Goal: Use online tool/utility: Use online tool/utility

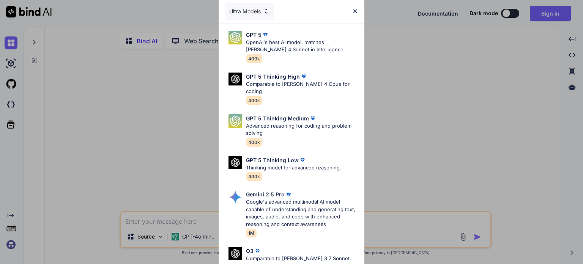
type textarea "x"
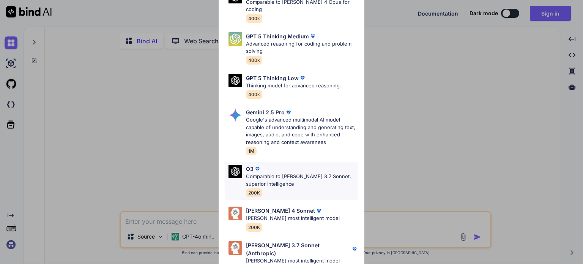
scroll to position [84, 0]
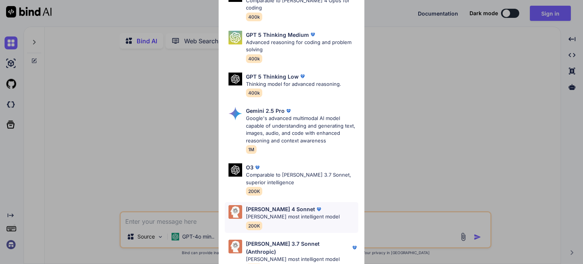
click at [264, 213] on p "[PERSON_NAME] most intelligent model" at bounding box center [293, 217] width 94 height 8
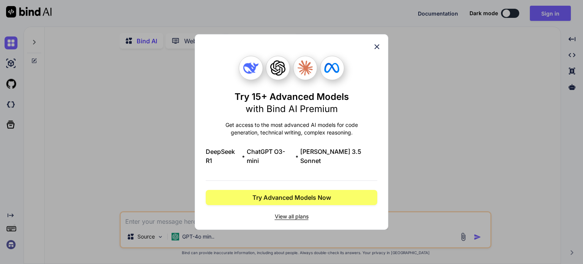
click at [378, 51] on icon at bounding box center [377, 47] width 8 height 8
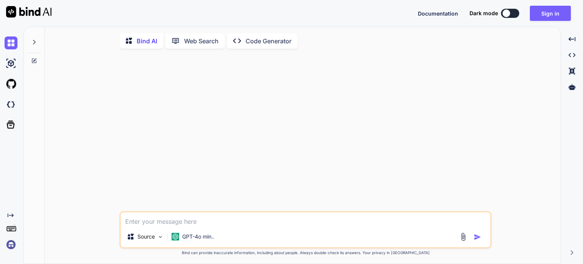
click at [238, 234] on div "Source GPT-4o min.." at bounding box center [306, 238] width 370 height 18
click at [125, 222] on textarea at bounding box center [306, 219] width 370 height 14
type textarea "q"
type textarea "x"
type textarea "qu"
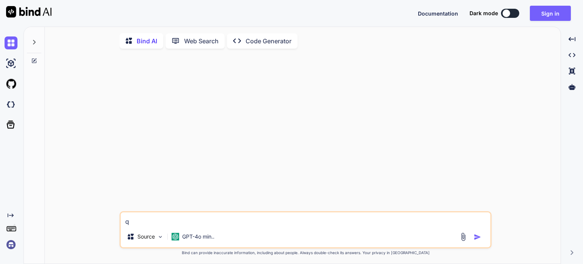
type textarea "x"
type textarea "qui"
type textarea "x"
type textarea "quie"
type textarea "x"
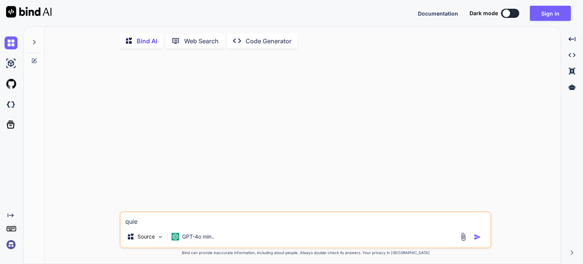
type textarea "quier"
type textarea "x"
type textarea "quiero"
type textarea "x"
type textarea "quiero"
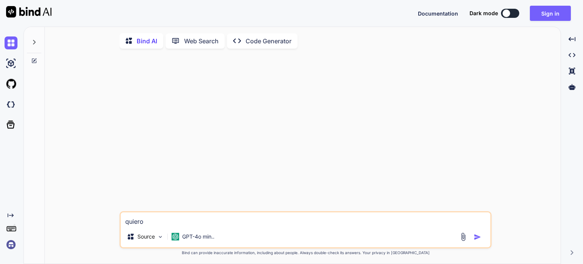
type textarea "x"
type textarea "quiero u"
type textarea "x"
type textarea "quiero un"
type textarea "x"
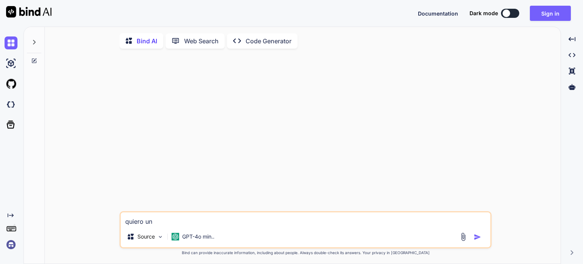
type textarea "quiero una"
type textarea "x"
type textarea "quiero una"
type textarea "x"
type textarea "quiero una h"
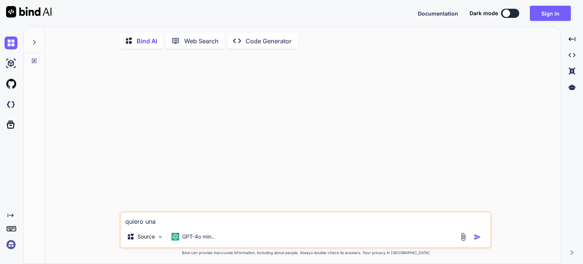
type textarea "x"
type textarea "quiero una ho"
type textarea "x"
type textarea "quiero una hoj"
type textarea "x"
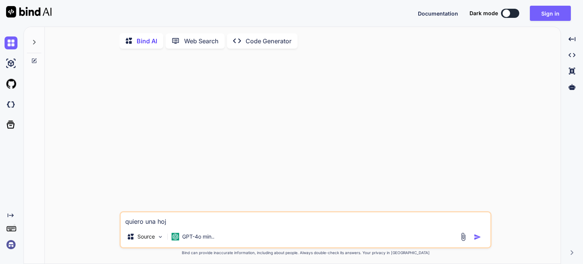
type textarea "quiero una hoja"
type textarea "x"
type textarea "quiero una hoja"
type textarea "x"
type textarea "quiero una hoja d"
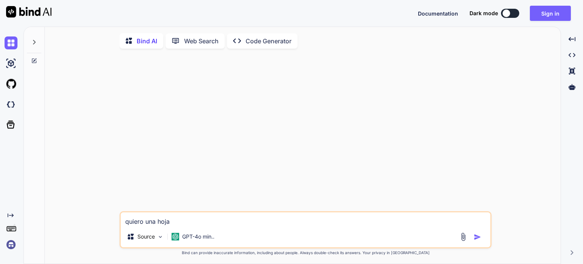
type textarea "x"
type textarea "quiero una hoja de"
type textarea "x"
type textarea "quiero una hoja de"
type textarea "x"
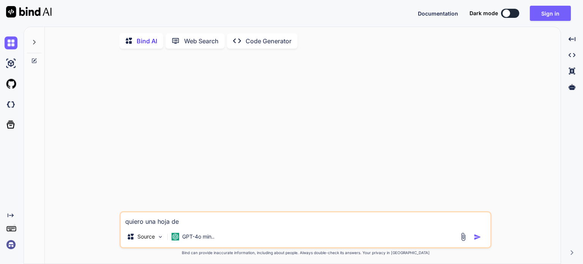
type textarea "quiero una hoja de c"
type textarea "x"
type textarea "quiero una hoja de ca"
type textarea "x"
type textarea "quiero una hoja de cal"
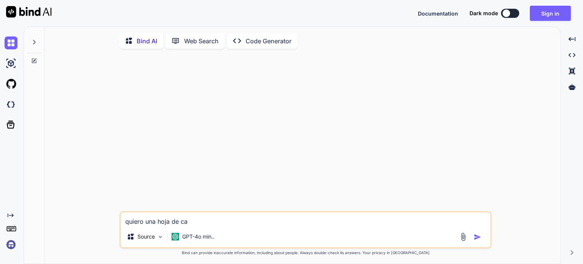
type textarea "x"
type textarea "quiero una hoja de calc"
type textarea "x"
type textarea "quiero una hoja de calcu"
type textarea "x"
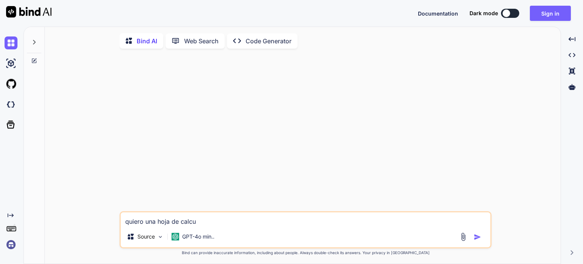
type textarea "quiero una hoja de calcul"
type textarea "x"
type textarea "quiero una hoja de calculo"
type textarea "x"
type textarea "quiero una hoja de calculo"
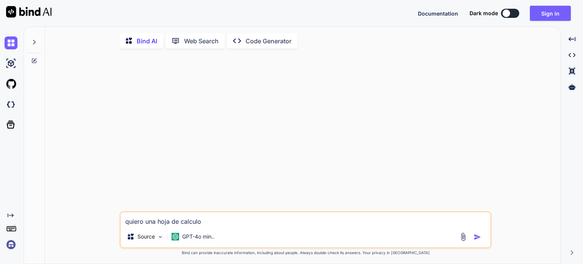
type textarea "x"
type textarea "quiero una hoja de calculo d"
type textarea "x"
type textarea "quiero una hoja de calculo de"
type textarea "x"
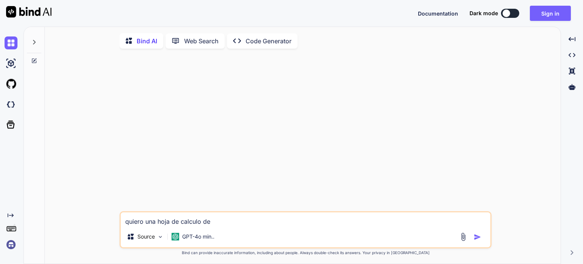
type textarea "quiero una hoja de calculo de"
type textarea "x"
type textarea "quiero una hoja de calculo de e"
type textarea "x"
type textarea "quiero una hoja de calculo de ex"
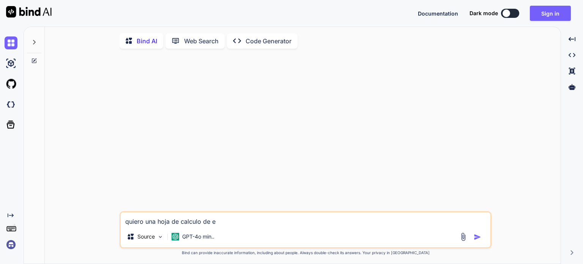
type textarea "x"
type textarea "quiero una hoja de calculo de exe"
type textarea "x"
type textarea "quiero una hoja de calculo de exel"
type textarea "x"
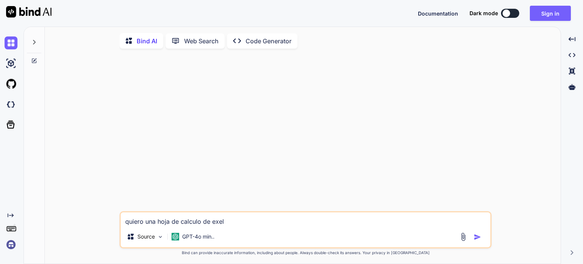
type textarea "quiero una hoja de calculo de exe"
type textarea "x"
type textarea "quiero una hoja de calculo de ex"
type textarea "x"
type textarea "quiero una hoja de calculo de exc"
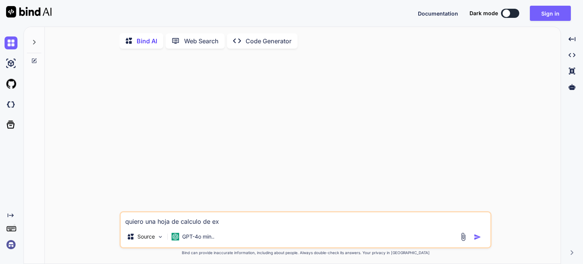
type textarea "x"
type textarea "quiero una hoja de calculo de exce"
type textarea "x"
type textarea "quiero una hoja de calculo de excel"
type textarea "x"
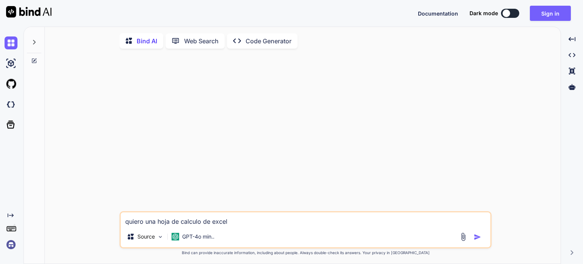
type textarea "quiero una hoja de calculo de excel"
type textarea "x"
type textarea "quiero una hoja de calculo de excel c"
type textarea "x"
type textarea "quiero una hoja de calculo de excel co"
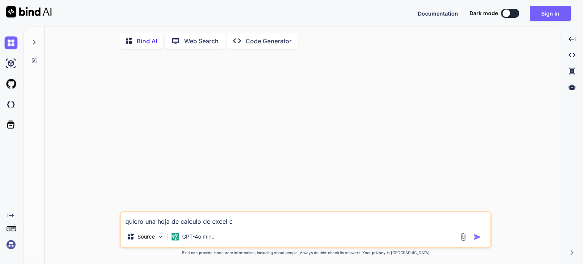
type textarea "x"
type textarea "quiero una hoja de calculo de excel con"
type textarea "x"
type textarea "quiero una hoja de calculo de excel con"
type textarea "x"
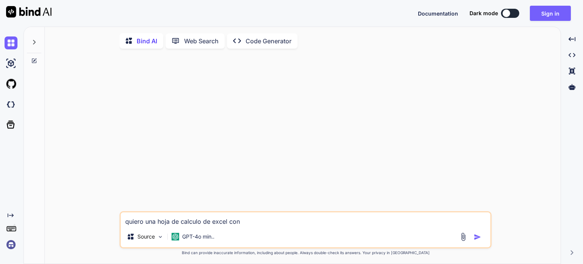
type textarea "quiero una hoja de calculo de excel con f"
type textarea "x"
type textarea "quiero una hoja de calculo de excel con fo"
type textarea "x"
type textarea "quiero una hoja de calculo de excel con for"
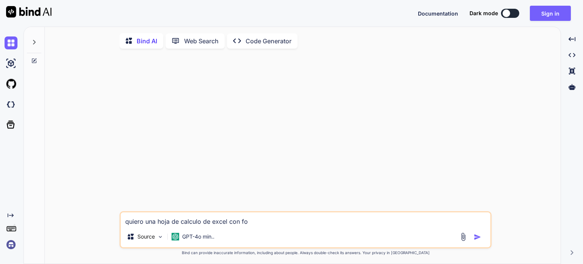
type textarea "x"
type textarea "quiero una hoja de calculo de excel con form"
type textarea "x"
type textarea "quiero una hoja de calculo de excel con formu"
type textarea "x"
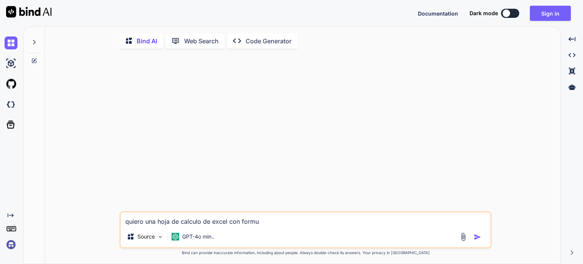
type textarea "quiero una hoja de calculo de excel con formul"
type textarea "x"
type textarea "quiero una hoja de calculo de excel con formula"
type textarea "x"
type textarea "quiero una hoja de calculo de excel con formulas"
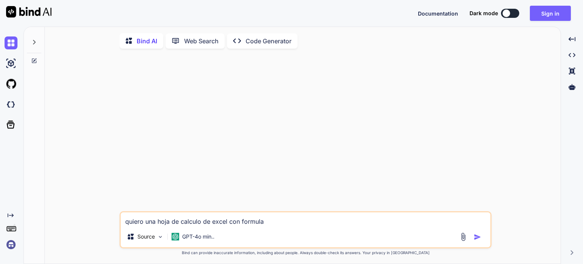
type textarea "x"
type textarea "quiero una hoja de calculo de excel con formulas"
type textarea "x"
type textarea "quiero una hoja de calculo de excel con formulas y"
type textarea "x"
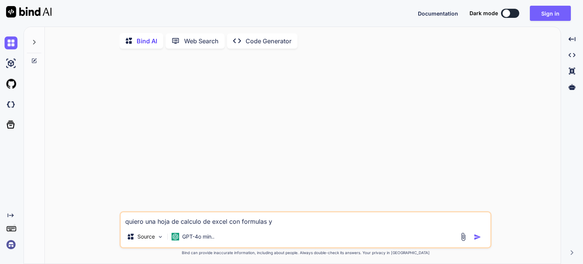
type textarea "quiero una hoja de calculo de excel con formulas y"
type textarea "x"
type textarea "quiero una hoja de calculo de excel con formulas y c"
type textarea "x"
type textarea "quiero una hoja de calculo de excel con formulas y co"
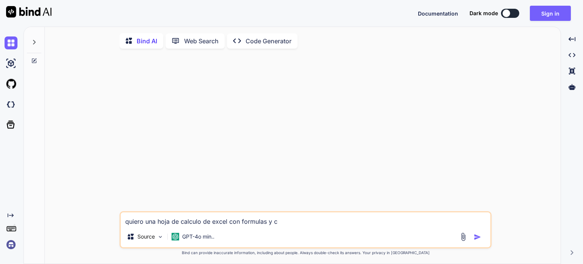
type textarea "x"
type textarea "quiero una hoja de calculo de excel con formulas y com"
type textarea "x"
type textarea "quiero una hoja de calculo de excel con formulas y coma"
type textarea "x"
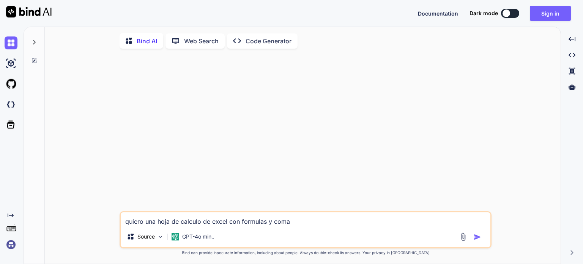
type textarea "quiero una hoja de calculo de excel con formulas y coman"
type textarea "x"
type textarea "quiero una hoja de calculo de excel con formulas y comand"
type textarea "x"
type textarea "quiero una hoja de calculo de excel con formulas y comando"
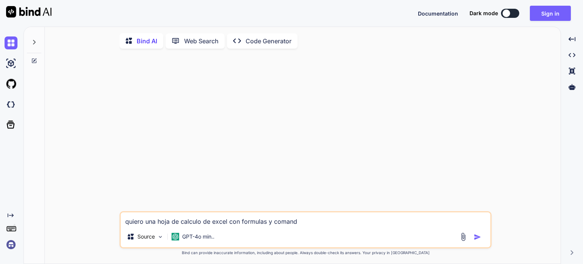
type textarea "x"
type textarea "quiero una hoja de calculo de excel con formulas y comandos"
type textarea "x"
type textarea "quiero una hoja de calculo de excel con formulas y comandos"
type textarea "x"
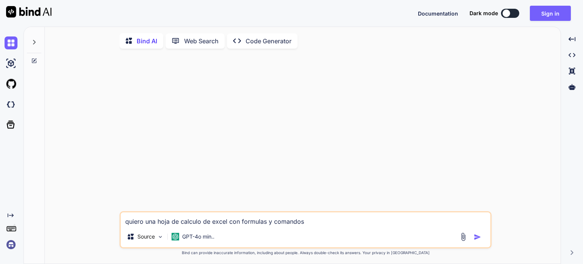
type textarea "quiero una hoja de calculo de excel con formulas y comandos e"
type textarea "x"
type textarea "quiero una hoja de calculo de excel con formulas y comandos en"
type textarea "x"
type textarea "quiero una hoja de calculo de excel con formulas y comandos en"
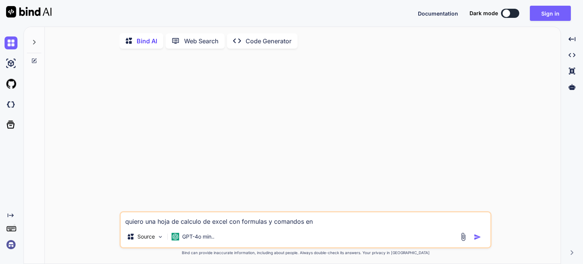
type textarea "x"
type textarea "quiero una hoja de calculo de excel con formulas y comandos en c"
type textarea "x"
type textarea "quiero una hoja de calculo de excel con formulas y comandos en ca"
type textarea "x"
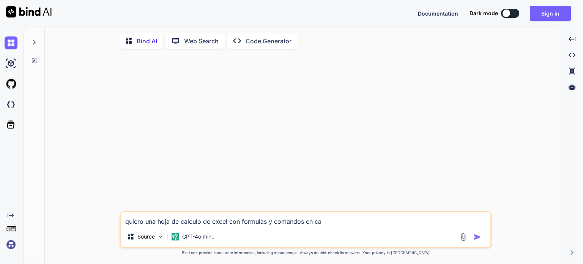
type textarea "quiero una hoja de calculo de excel con formulas y comandos en cad"
type textarea "x"
type textarea "quiero una hoja de calculo de excel con formulas y comandos en cada"
type textarea "x"
type textarea "quiero una hoja de calculo de excel con formulas y comandos en cada"
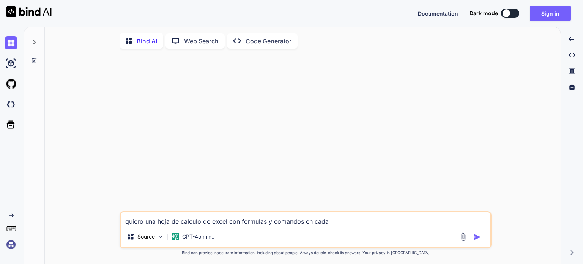
type textarea "x"
type textarea "quiero una hoja de calculo de excel con formulas y comandos en cada c"
type textarea "x"
type textarea "quiero una hoja de calculo de excel con formulas y comandos en cada ce"
type textarea "x"
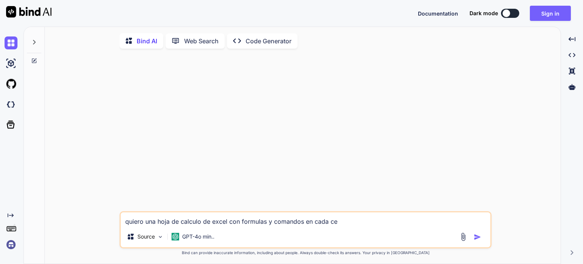
type textarea "quiero una hoja de calculo de excel con formulas y comandos en cada cel"
type textarea "x"
type textarea "quiero una hoja de calculo de excel con formulas y comandos en cada celd"
type textarea "x"
type textarea "quiero una hoja de calculo de excel con formulas y comandos en cada celda"
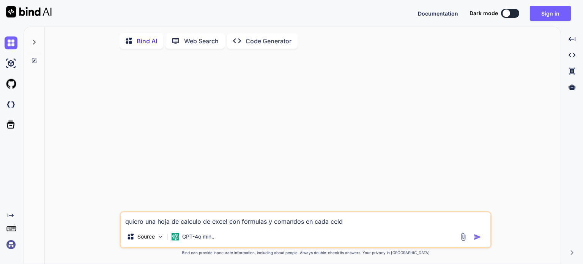
type textarea "x"
type textarea "quiero una hoja de calculo de excel con formulas y comandos en cada celda"
type textarea "x"
type textarea "quiero una hoja de calculo de excel con formulas y comandos en cada celda l"
type textarea "x"
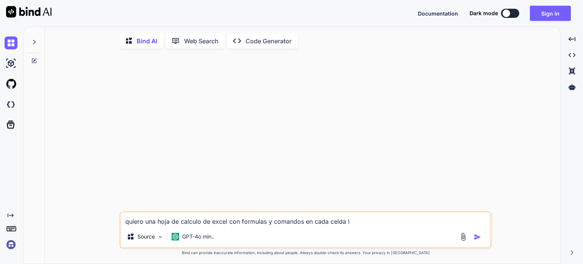
type textarea "quiero una hoja de calculo de excel con formulas y comandos en cada celda la"
type textarea "x"
type textarea "quiero una hoja de calculo de excel con formulas y comandos en cada celda la"
type textarea "x"
type textarea "quiero una hoja de calculo de excel con formulas y comandos en cada celda la h"
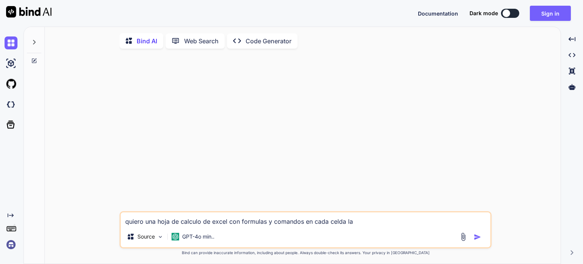
type textarea "x"
type textarea "quiero una hoja de calculo de excel con formulas y comandos en cada celda la ho"
type textarea "x"
type textarea "quiero una hoja de calculo de excel con formulas y comandos en cada celda la hoj"
type textarea "x"
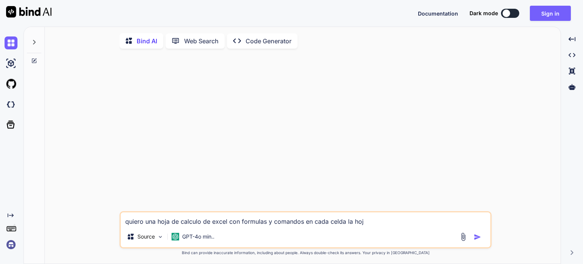
type textarea "quiero una hoja de calculo de excel con formulas y comandos en cada celda la ho…"
type textarea "x"
type textarea "quiero una hoja de calculo de excel con formulas y comandos en cada celda la ho…"
type textarea "x"
type textarea "quiero una hoja de calculo de excel con formulas y comandos en cada celda la ho…"
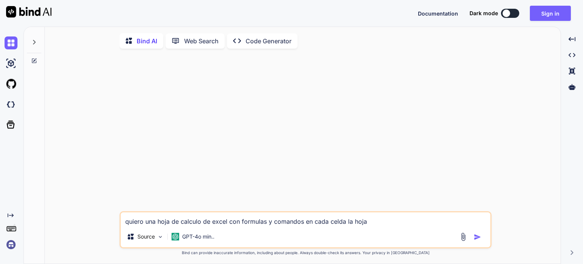
type textarea "x"
type textarea "quiero una hoja de calculo de excel con formulas y comandos en cada celda la ho…"
type textarea "x"
type textarea "quiero una hoja de calculo de excel con formulas y comandos en cada celda la ho…"
type textarea "x"
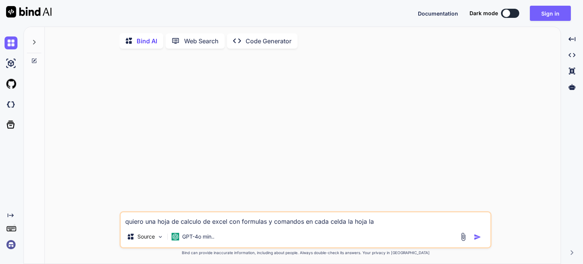
type textarea "quiero una hoja de calculo de excel con formulas y comandos en cada celda la ho…"
type textarea "x"
type textarea "quiero una hoja de calculo de excel con formulas y comandos en cada celda la ho…"
type textarea "x"
type textarea "quiero una hoja de calculo de excel con formulas y comandos en cada celda la ho…"
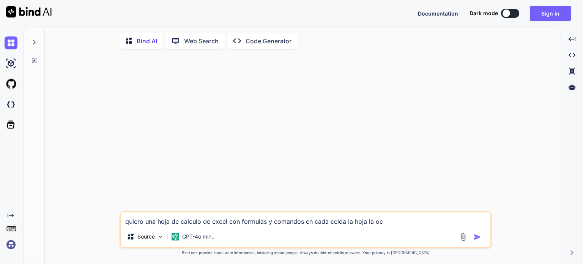
type textarea "x"
type textarea "quiero una hoja de calculo de excel con formulas y comandos en cada celda la ho…"
type textarea "x"
type textarea "quiero una hoja de calculo de excel con formulas y comandos en cada celda la ho…"
type textarea "x"
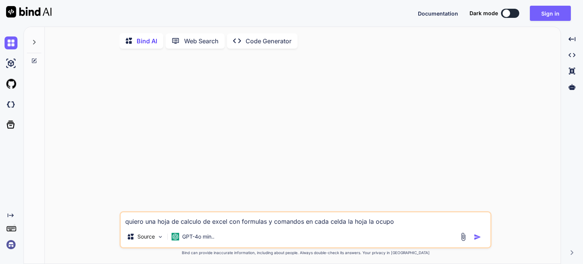
type textarea "quiero una hoja de calculo de excel con formulas y comandos en cada celda la ho…"
type textarea "x"
type textarea "quiero una hoja de calculo de excel con formulas y comandos en cada celda la ho…"
type textarea "x"
type textarea "quiero una hoja de calculo de excel con formulas y comandos en cada celda la ho…"
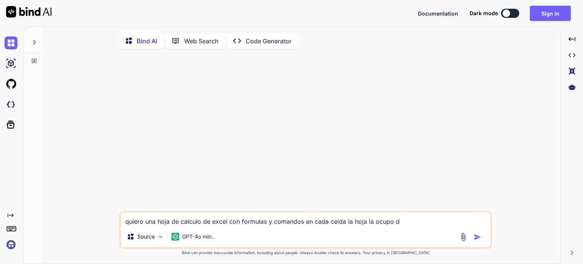
type textarea "x"
type textarea "quiero una hoja de calculo de excel con formulas y comandos en cada celda la ho…"
type textarea "x"
type textarea "quiero una hoja de calculo de excel con formulas y comandos en cada celda la ho…"
type textarea "x"
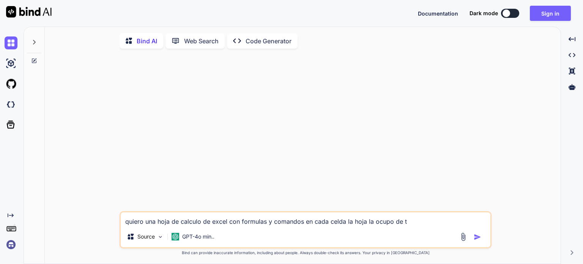
type textarea "quiero una hoja de calculo de excel con formulas y comandos en cada celda la ho…"
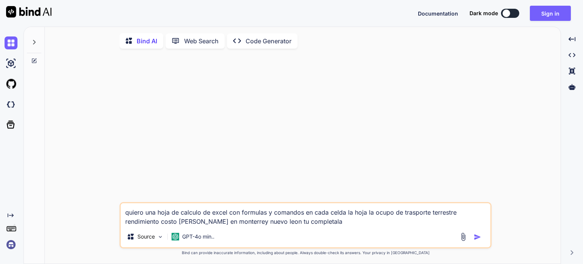
click at [478, 237] on img "button" at bounding box center [478, 237] width 8 height 8
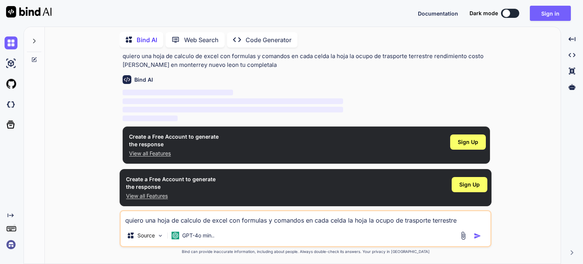
scroll to position [21, 0]
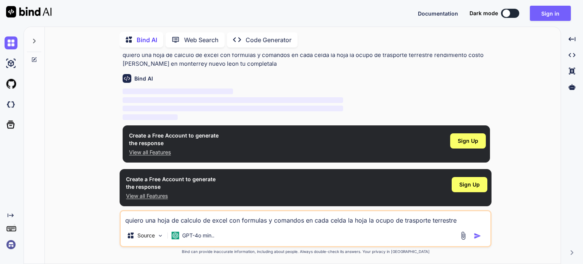
click at [146, 149] on p "View all Features" at bounding box center [174, 152] width 90 height 8
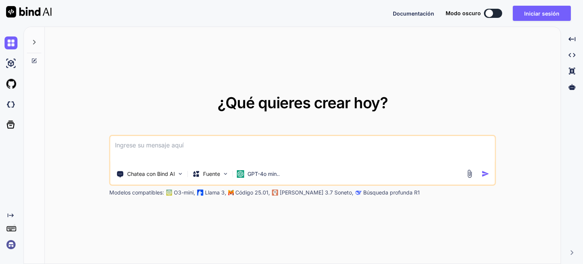
click at [10, 227] on icon at bounding box center [11, 228] width 11 height 11
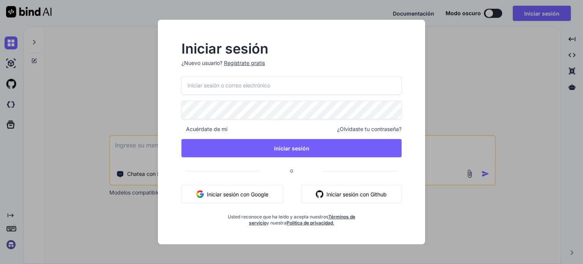
click at [48, 182] on div "Iniciar sesión ¿Nuevo usuario? Regístrate gratis Acuérdate de mí ¿Olvidaste tu …" at bounding box center [291, 132] width 583 height 264
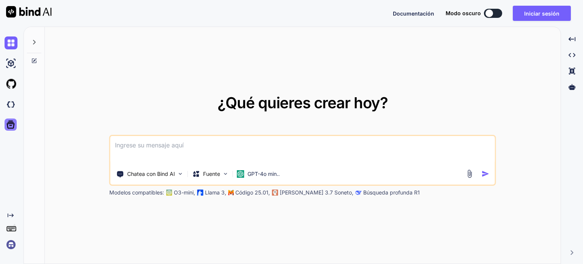
click at [5, 124] on icon at bounding box center [10, 124] width 11 height 11
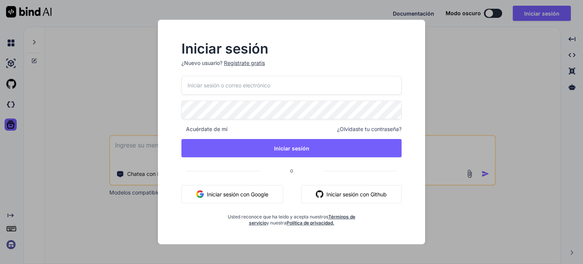
drag, startPoint x: 76, startPoint y: 235, endPoint x: 76, endPoint y: 226, distance: 9.1
click at [76, 234] on div "Iniciar sesión ¿Nuevo usuario? Regístrate gratis Acuérdate de mí ¿Olvidaste tu …" at bounding box center [291, 132] width 583 height 264
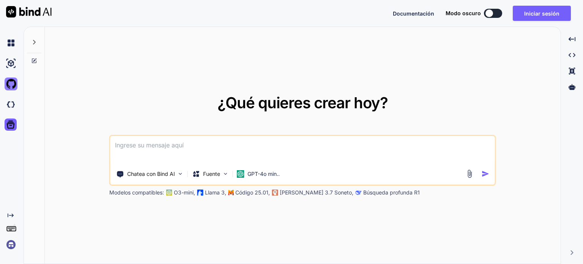
click at [13, 83] on img at bounding box center [11, 83] width 13 height 13
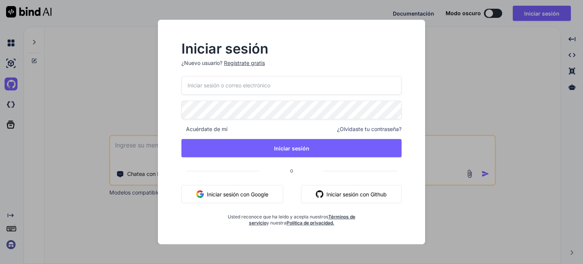
click at [344, 194] on font "Iniciar sesión con Github" at bounding box center [357, 194] width 60 height 6
click at [346, 191] on font "Iniciar sesión con Github" at bounding box center [357, 194] width 60 height 6
drag, startPoint x: 346, startPoint y: 191, endPoint x: 583, endPoint y: 106, distance: 252.2
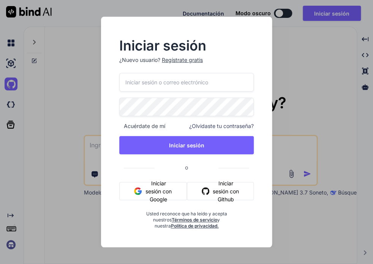
click at [217, 188] on font "Iniciar sesión con Github" at bounding box center [225, 191] width 27 height 24
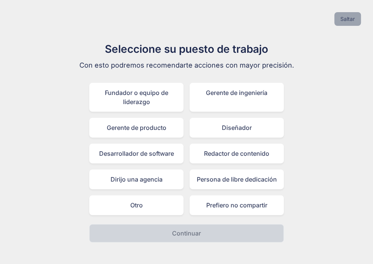
click at [346, 21] on font "Saltar" at bounding box center [347, 19] width 14 height 6
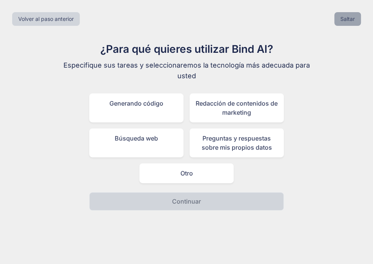
click at [347, 21] on font "Saltar" at bounding box center [347, 19] width 14 height 6
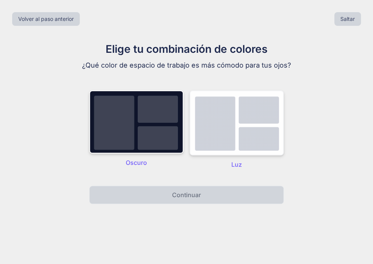
click at [229, 131] on img at bounding box center [236, 122] width 94 height 65
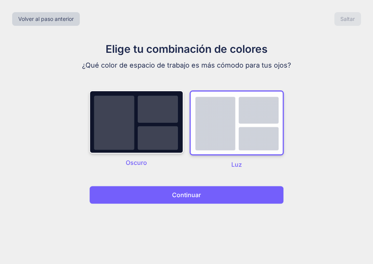
click at [246, 200] on button "Continuar" at bounding box center [186, 195] width 194 height 18
click at [257, 195] on button "Continuar" at bounding box center [186, 195] width 194 height 18
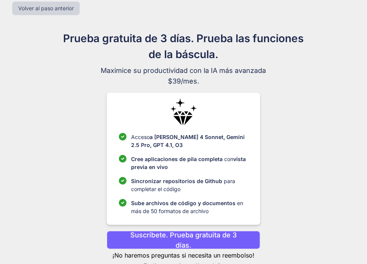
scroll to position [27, 0]
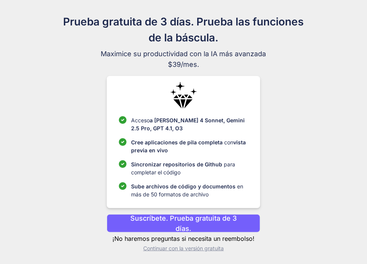
click at [162, 251] on font "Continuar con la versión gratuita" at bounding box center [183, 248] width 81 height 6
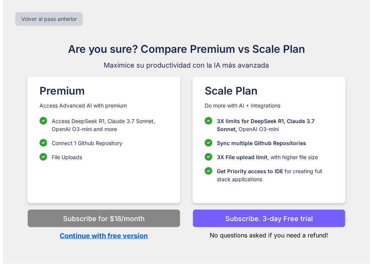
scroll to position [0, 0]
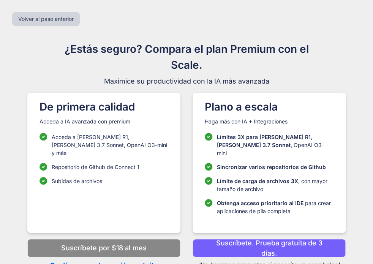
click at [148, 261] on font "Continuar con la versión gratuita" at bounding box center [104, 265] width 108 height 8
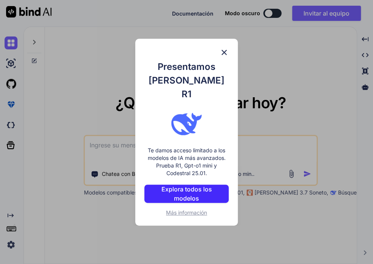
click at [196, 185] on font "Explora todos los modelos" at bounding box center [186, 193] width 51 height 17
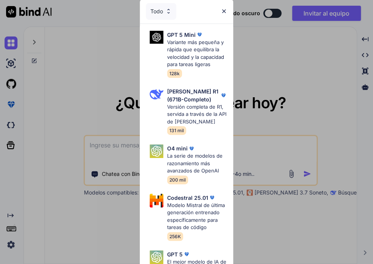
click at [168, 12] on img at bounding box center [168, 11] width 6 height 6
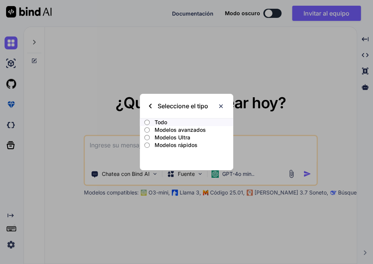
click at [147, 138] on input "Modelos Ultra" at bounding box center [146, 137] width 5 height 6
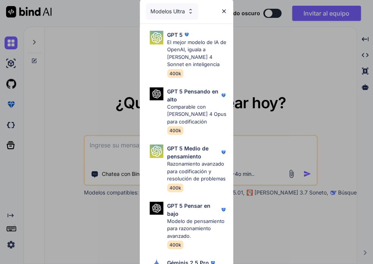
click at [190, 12] on img at bounding box center [190, 11] width 6 height 6
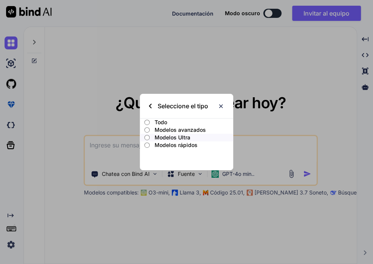
click at [147, 145] on input "Modelos rápidos" at bounding box center [146, 145] width 5 height 6
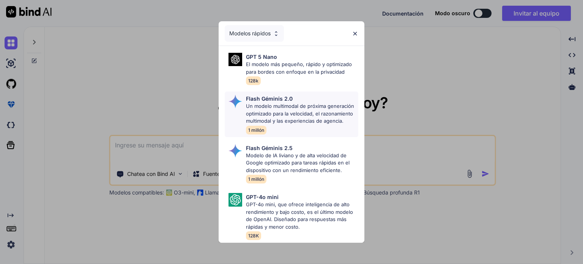
click at [274, 103] on p "Un modelo multimodal de próxima generación optimizado para la velocidad, el raz…" at bounding box center [302, 114] width 112 height 22
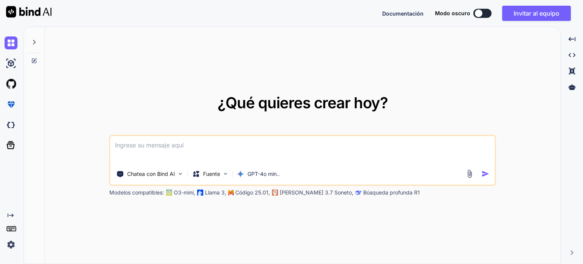
click at [123, 146] on textarea at bounding box center [303, 150] width 385 height 28
click at [472, 172] on img at bounding box center [470, 173] width 9 height 9
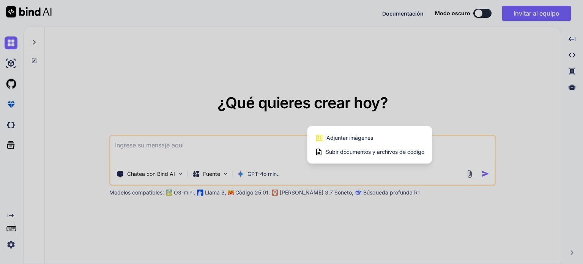
click at [368, 155] on font "Subir documentos y archivos de código" at bounding box center [375, 151] width 99 height 6
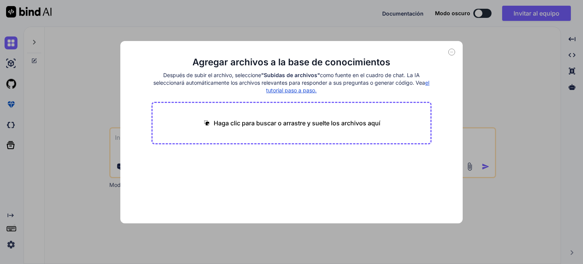
click at [261, 117] on div "Haga clic para buscar o arrastre y suelte los archivos aquí" at bounding box center [292, 123] width 281 height 43
click at [222, 122] on font "Haga clic para buscar o arrastre y suelte los archivos aquí" at bounding box center [297, 123] width 167 height 8
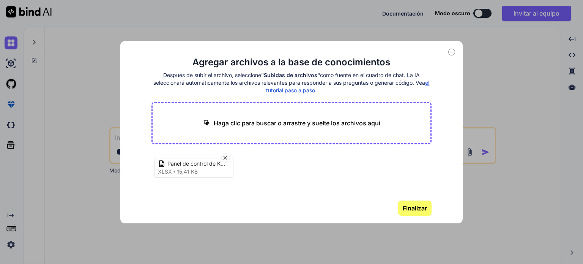
click at [321, 123] on font "Haga clic para buscar o arrastre y suelte los archivos aquí" at bounding box center [297, 123] width 167 height 8
click at [232, 123] on font "Haga clic para buscar o arrastre y suelte los archivos aquí" at bounding box center [297, 123] width 167 height 8
click at [230, 123] on font "Haga clic para buscar o arrastre y suelte los archivos aquí" at bounding box center [297, 123] width 167 height 8
type input "C:\fakepath\grafico-con-rangos-dinamicos.xlsx"
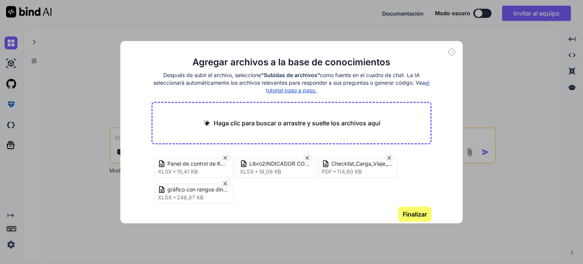
click at [414, 213] on font "Finalizar" at bounding box center [415, 214] width 24 height 8
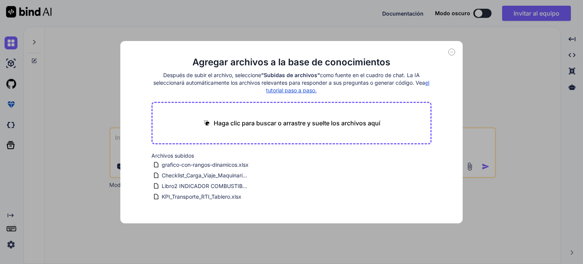
click at [284, 89] on font "el tutorial paso a paso." at bounding box center [347, 86] width 163 height 14
click at [291, 89] on font "el tutorial paso a paso." at bounding box center [347, 86] width 163 height 14
click at [291, 88] on font "el tutorial paso a paso." at bounding box center [347, 86] width 163 height 14
click at [267, 89] on font "el tutorial paso a paso." at bounding box center [347, 86] width 163 height 14
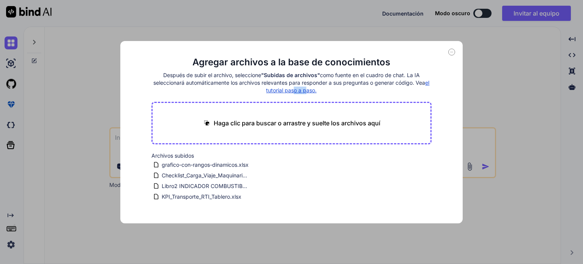
drag, startPoint x: 297, startPoint y: 89, endPoint x: 306, endPoint y: 90, distance: 9.1
click at [306, 90] on font "el tutorial paso a paso." at bounding box center [347, 86] width 163 height 14
drag, startPoint x: 318, startPoint y: 92, endPoint x: 279, endPoint y: 95, distance: 39.2
click at [272, 94] on h4 "Después de subir el archivo, seleccione "Subidas de archivos" como fuente en el…" at bounding box center [292, 82] width 281 height 23
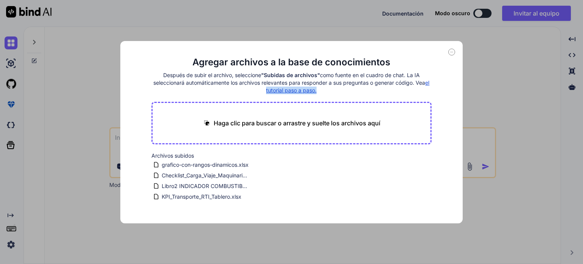
drag, startPoint x: 264, startPoint y: 92, endPoint x: 334, endPoint y: 93, distance: 70.3
click at [334, 93] on h4 "Después de subir el archivo, seleccione "Subidas de archivos" como fuente en el…" at bounding box center [292, 82] width 281 height 23
drag, startPoint x: 311, startPoint y: 87, endPoint x: 283, endPoint y: 88, distance: 28.1
click at [283, 88] on font "el tutorial paso a paso." at bounding box center [347, 86] width 163 height 14
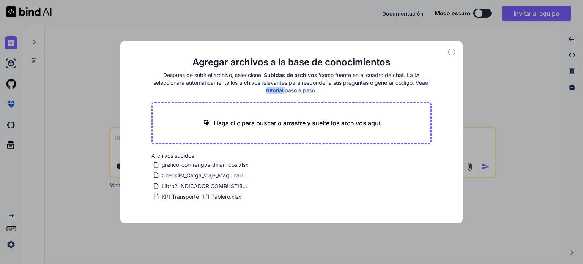
click at [283, 88] on font "el tutorial paso a paso." at bounding box center [347, 86] width 163 height 14
click at [323, 88] on h4 "Después de subir el archivo, seleccione "Subidas de archivos" como fuente en el…" at bounding box center [292, 82] width 281 height 23
click at [203, 168] on span "grafico-con-rangos-dinamicos.xlsx" at bounding box center [205, 164] width 88 height 9
click at [229, 121] on font "Haga clic para buscar o arrastre y suelte los archivos aquí" at bounding box center [297, 123] width 167 height 8
click at [209, 177] on font "Checklist_Carga_Viaje_Maquinaria_Sobredimensionada.pdf" at bounding box center [235, 175] width 146 height 6
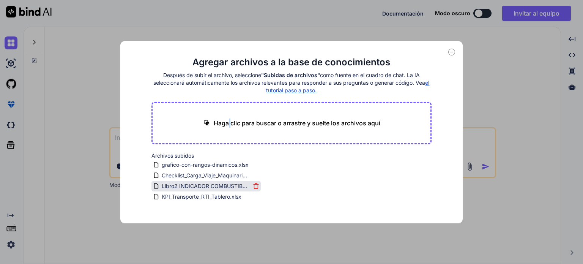
click at [205, 185] on font "Libro2 INDICADOR COMBUSTIBLE RTCI1.xlsx" at bounding box center [219, 186] width 114 height 6
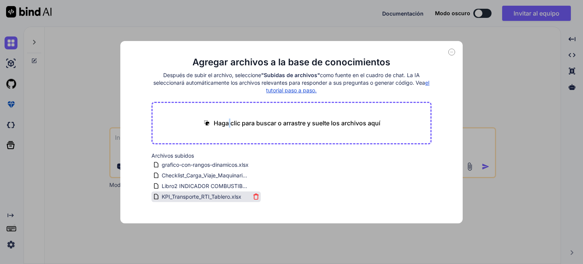
click at [221, 199] on font "KPI_Transporte_RTI_Tablero.xlsx" at bounding box center [202, 196] width 80 height 6
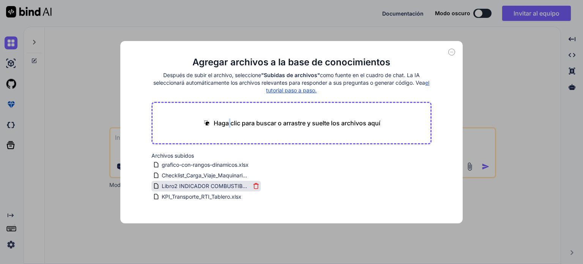
click at [255, 185] on icon at bounding box center [256, 186] width 6 height 6
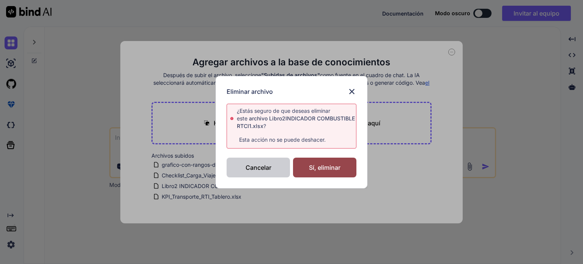
click at [261, 170] on font "Cancelar" at bounding box center [259, 168] width 26 height 8
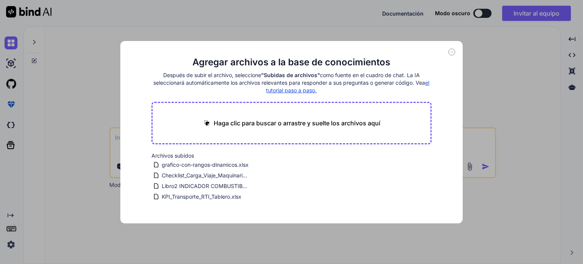
click at [453, 50] on icon at bounding box center [451, 52] width 7 height 7
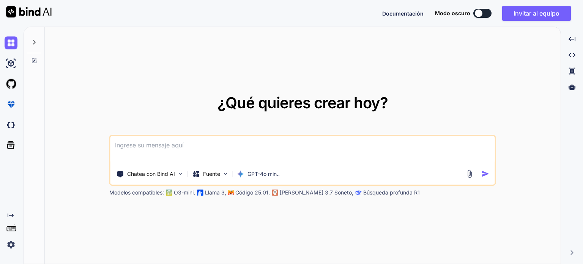
click at [193, 145] on textarea at bounding box center [303, 150] width 385 height 28
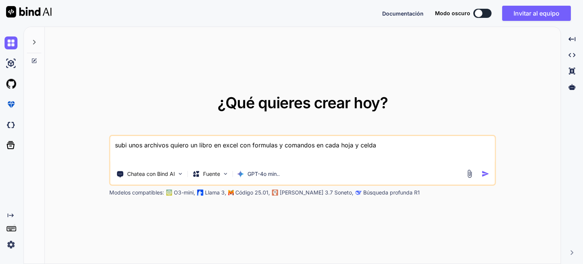
type textarea "subi unos archivos quiero un libro en excel con formulas y comandos en cada hoj…"
click at [486, 176] on img "button" at bounding box center [486, 174] width 8 height 8
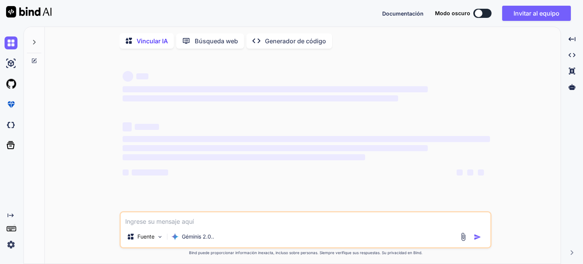
scroll to position [3, 0]
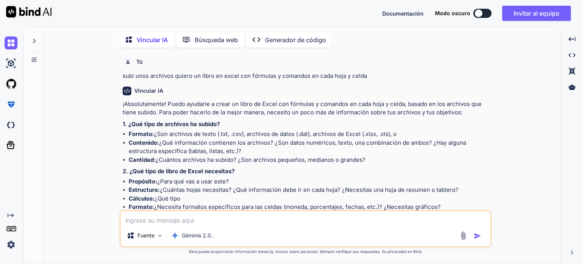
click at [462, 235] on img at bounding box center [463, 235] width 9 height 9
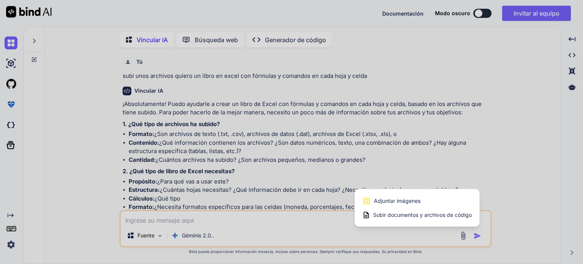
click at [403, 201] on font "Adjuntar imágenes" at bounding box center [397, 200] width 47 height 6
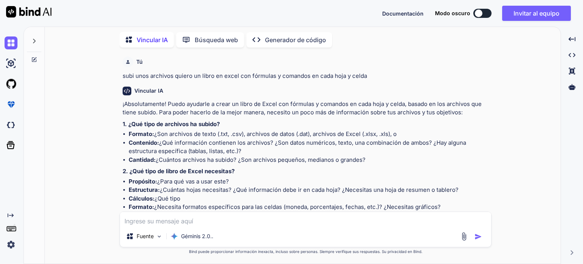
click at [466, 234] on img at bounding box center [464, 236] width 9 height 9
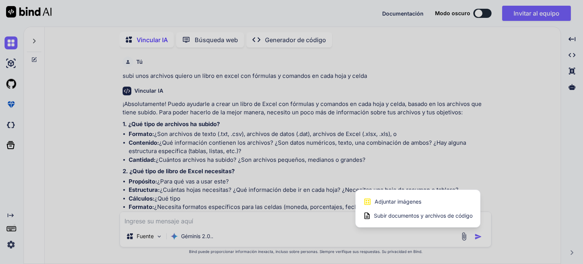
click at [421, 214] on font "Subir documentos y archivos de código" at bounding box center [423, 215] width 99 height 6
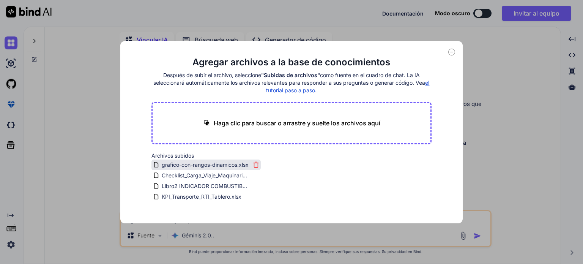
click at [178, 163] on font "grafico-con-rangos-dinamicos.xlsx" at bounding box center [205, 164] width 87 height 6
drag, startPoint x: 179, startPoint y: 164, endPoint x: 262, endPoint y: 118, distance: 94.7
click at [262, 118] on main "Agregar archivos a la base de conocimientos Después de subir el archivo, selecc…" at bounding box center [292, 139] width 281 height 167
drag, startPoint x: 156, startPoint y: 164, endPoint x: 453, endPoint y: 50, distance: 317.5
click at [453, 50] on icon at bounding box center [451, 52] width 7 height 7
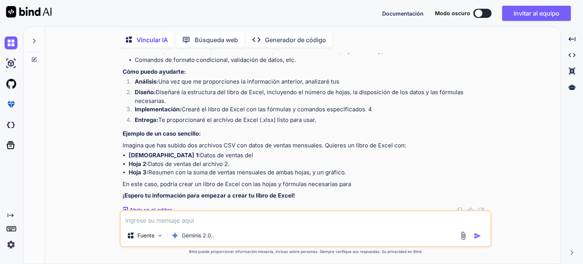
scroll to position [223, 0]
click at [11, 146] on icon at bounding box center [11, 145] width 8 height 8
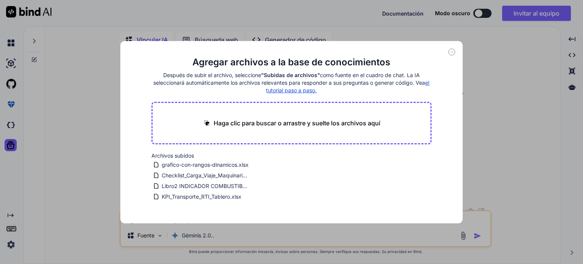
click at [11, 140] on div "Agregar archivos a la base de conocimientos Después de subir el archivo, selecc…" at bounding box center [291, 132] width 583 height 264
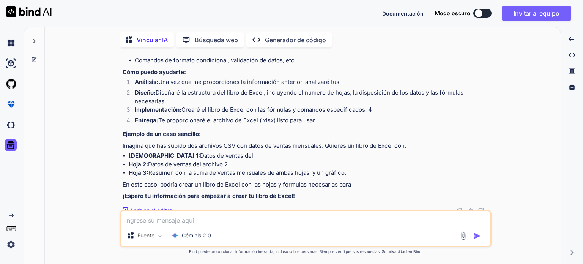
click at [11, 242] on img at bounding box center [11, 244] width 13 height 13
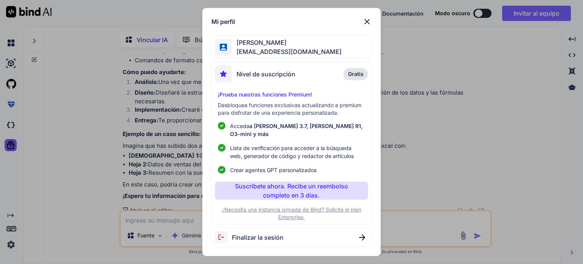
click at [368, 26] on img at bounding box center [367, 21] width 9 height 9
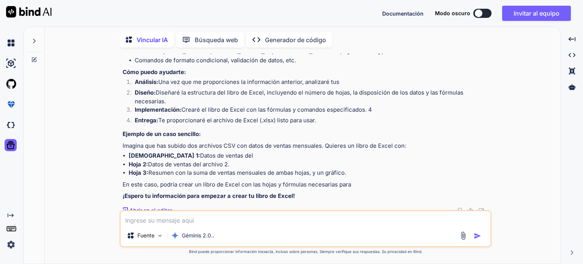
click at [405, 13] on font "Documentación" at bounding box center [402, 13] width 41 height 6
click at [571, 71] on icon "Created with Pixso." at bounding box center [572, 71] width 7 height 7
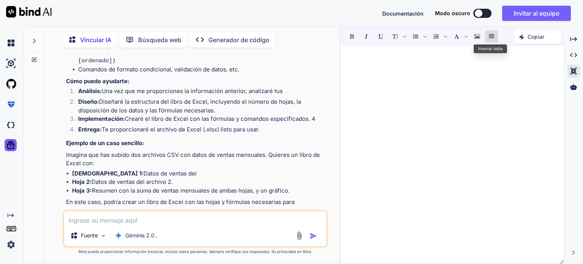
click at [489, 36] on icon "Insertar tabla" at bounding box center [491, 36] width 5 height 4
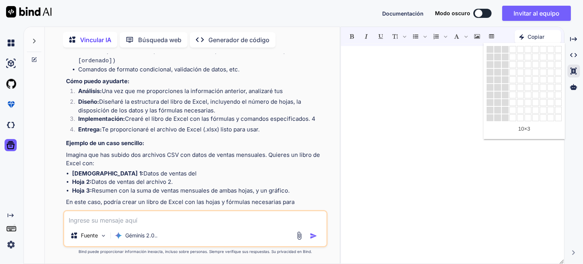
click at [110, 222] on textarea at bounding box center [195, 218] width 262 height 14
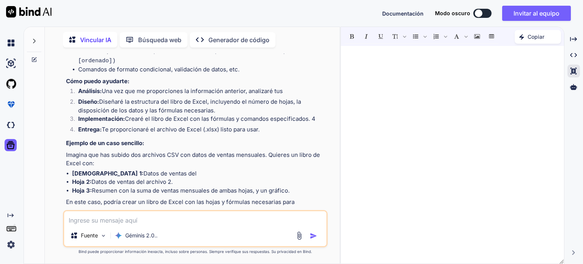
drag, startPoint x: 102, startPoint y: 220, endPoint x: 381, endPoint y: 58, distance: 323.1
click at [381, 58] on p at bounding box center [453, 57] width 208 height 9
click at [491, 35] on icon "Insertar tabla" at bounding box center [491, 36] width 5 height 5
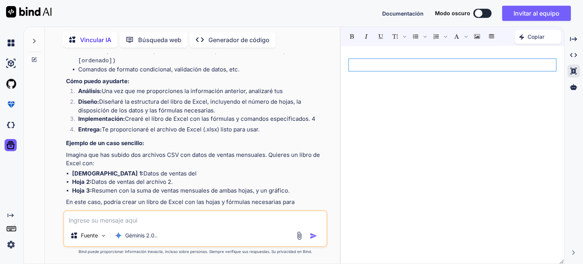
drag, startPoint x: 559, startPoint y: 71, endPoint x: 554, endPoint y: 128, distance: 57.6
drag, startPoint x: 344, startPoint y: 85, endPoint x: 351, endPoint y: 92, distance: 10.2
click at [347, 88] on div "﻿" at bounding box center [452, 155] width 223 height 210
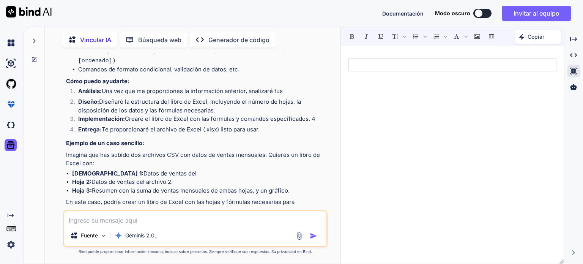
click at [356, 94] on div "﻿" at bounding box center [452, 155] width 223 height 210
click at [363, 107] on div "﻿" at bounding box center [452, 155] width 223 height 210
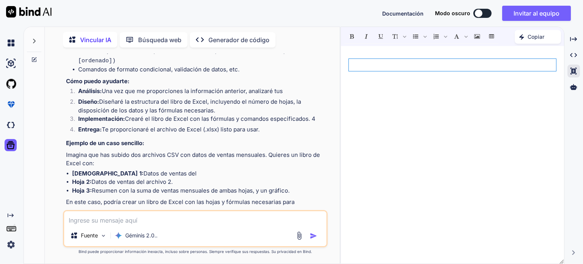
click at [407, 12] on font "Documentación" at bounding box center [402, 13] width 41 height 6
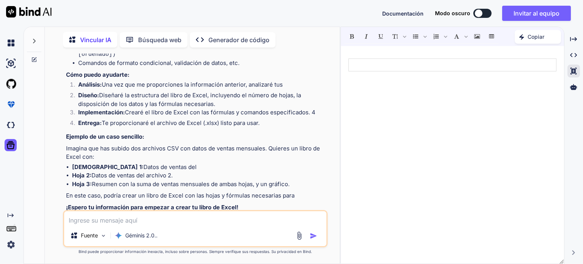
scroll to position [274, 0]
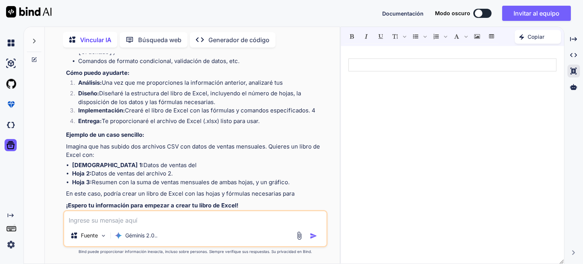
click at [96, 216] on font "Abrir en el editor" at bounding box center [94, 219] width 43 height 6
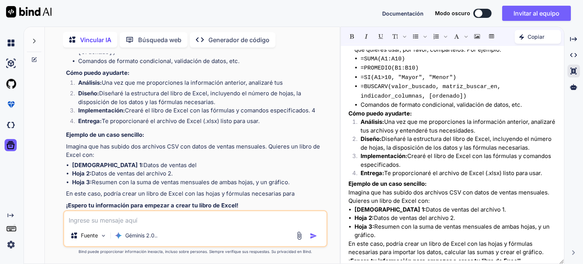
scroll to position [233, 0]
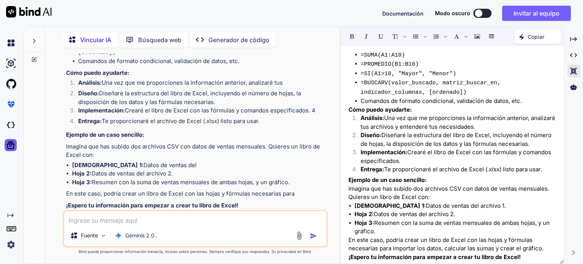
click at [296, 216] on img at bounding box center [296, 219] width 6 height 6
click at [100, 37] on font "Vincular IA" at bounding box center [95, 40] width 31 height 8
click at [153, 38] on font "Búsqueda web" at bounding box center [159, 40] width 43 height 8
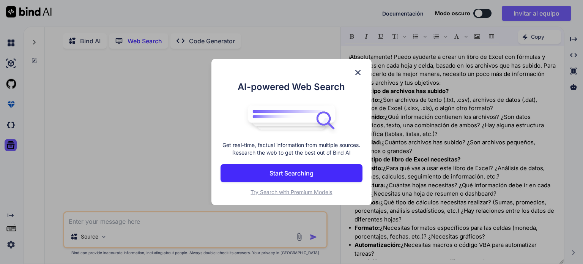
scroll to position [3, 0]
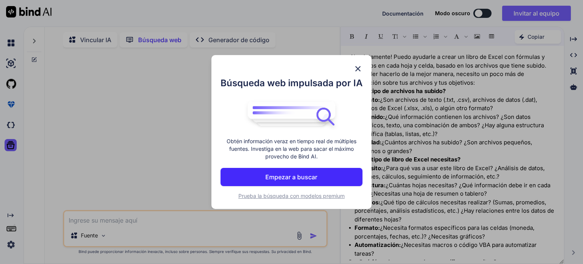
click at [359, 69] on img at bounding box center [358, 68] width 9 height 9
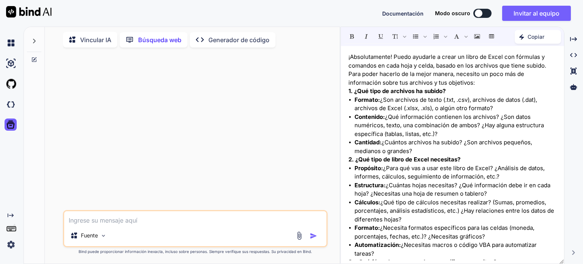
click at [234, 36] on font "Generador de código" at bounding box center [238, 40] width 61 height 8
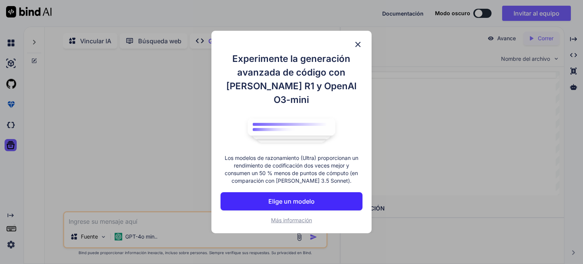
click at [359, 49] on img at bounding box center [358, 44] width 9 height 9
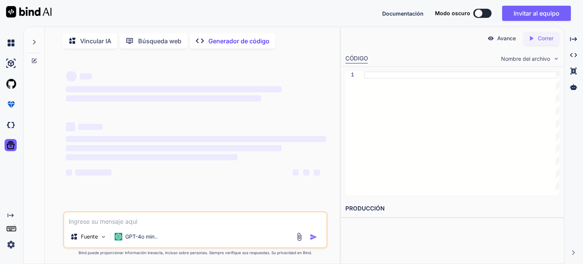
click at [88, 221] on textarea at bounding box center [195, 219] width 262 height 14
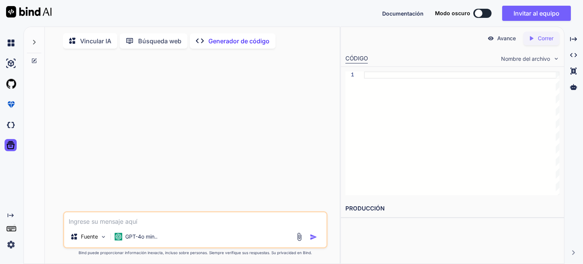
paste textarea "¡Loremipsumdol! Sitam consecte a elits do eiusm te Incid utl etdolore m aliquae…"
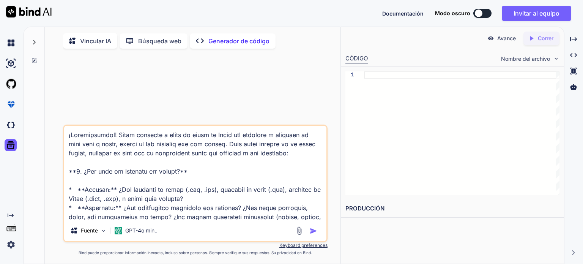
scroll to position [475, 0]
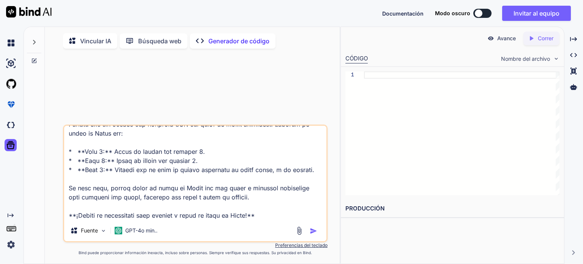
click at [96, 172] on textarea at bounding box center [195, 173] width 262 height 94
click at [267, 215] on textarea at bounding box center [195, 173] width 262 height 94
click at [100, 171] on textarea at bounding box center [195, 173] width 262 height 94
click at [101, 173] on textarea at bounding box center [195, 173] width 262 height 94
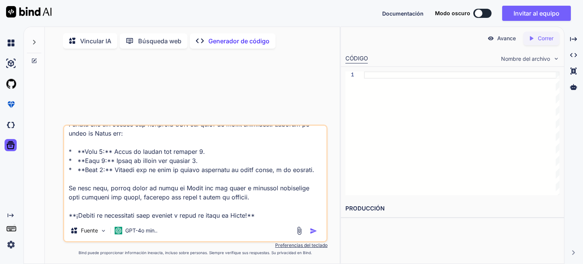
click at [107, 175] on textarea at bounding box center [195, 173] width 262 height 94
type textarea "¡Loremipsumdol! Sitam consecte a elits do eiusm te Incid utl etdolore m aliquae…"
click at [314, 232] on img "button" at bounding box center [314, 231] width 8 height 8
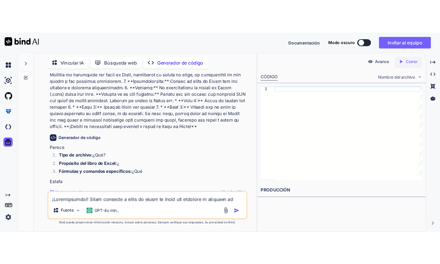
scroll to position [204, 0]
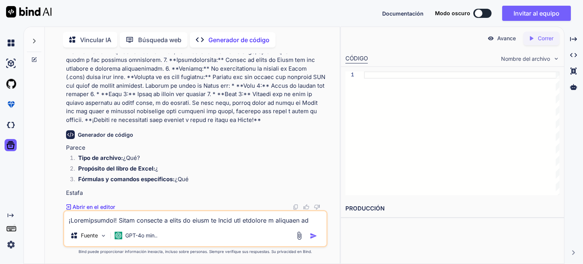
click at [114, 219] on textarea at bounding box center [195, 218] width 262 height 14
paste textarea
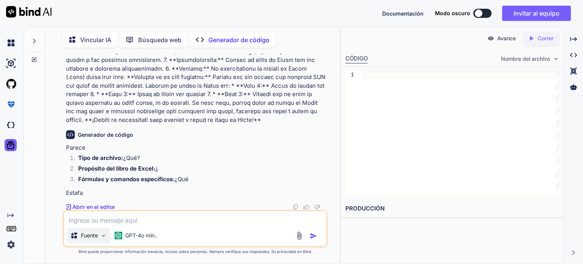
click at [107, 234] on div "Fuente" at bounding box center [88, 235] width 43 height 15
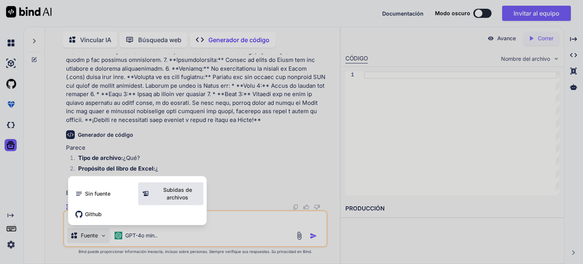
click at [173, 196] on font "Subidas de archivos" at bounding box center [177, 193] width 29 height 14
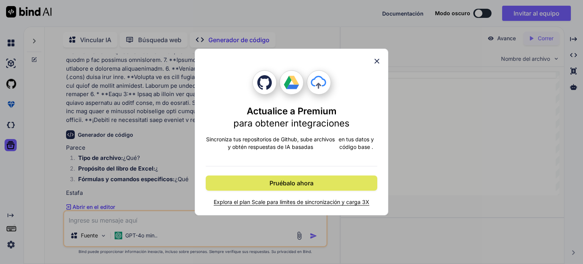
click at [317, 182] on button "Pruébalo ahora" at bounding box center [292, 182] width 172 height 15
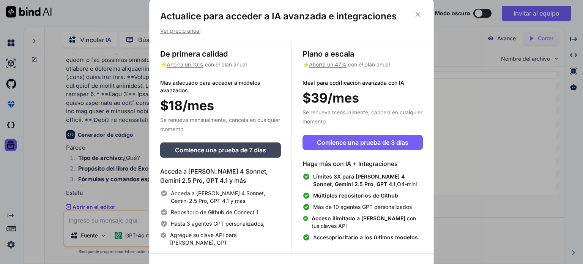
click at [419, 13] on icon at bounding box center [418, 14] width 5 height 5
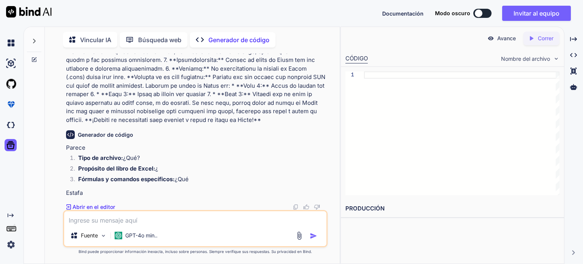
click at [72, 217] on textarea at bounding box center [195, 218] width 262 height 14
click at [79, 205] on font "Abrir en el editor" at bounding box center [94, 207] width 43 height 6
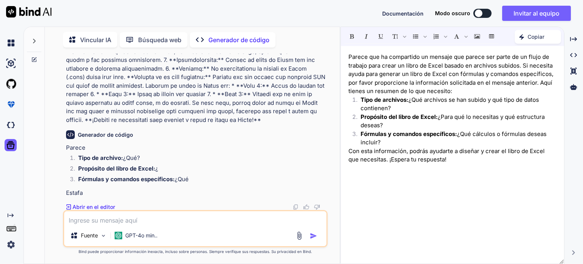
click at [438, 160] on p "Con esta información, podrás ayudarte a diseñar y crear el libro de Excel que n…" at bounding box center [453, 155] width 208 height 17
click at [297, 205] on img at bounding box center [296, 207] width 6 height 6
click at [300, 238] on img at bounding box center [299, 235] width 9 height 9
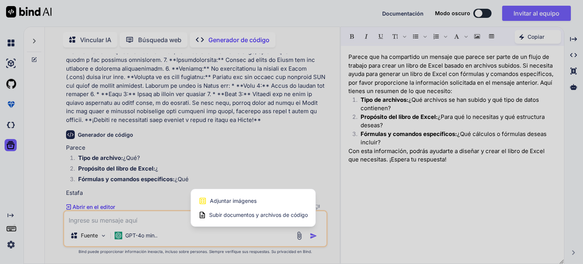
click at [275, 216] on font "Subir documentos y archivos de código" at bounding box center [258, 215] width 99 height 6
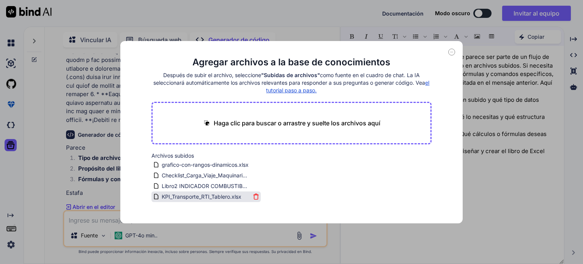
click at [182, 197] on font "KPI_Transporte_RTI_Tablero.xlsx" at bounding box center [202, 196] width 80 height 6
click at [183, 196] on font "KPI_Transporte_RTI_Tablero.xlsx" at bounding box center [202, 196] width 80 height 6
click at [450, 51] on icon at bounding box center [451, 52] width 7 height 7
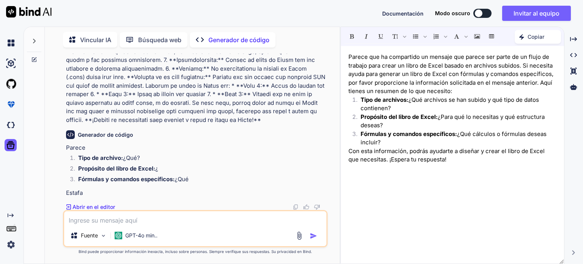
drag, startPoint x: 122, startPoint y: 219, endPoint x: 90, endPoint y: 217, distance: 32.0
click at [90, 217] on textarea at bounding box center [195, 218] width 262 height 14
drag, startPoint x: 90, startPoint y: 217, endPoint x: 442, endPoint y: 159, distance: 356.7
click at [442, 159] on p "Con esta información, podrás ayudarte a diseñar y crear el libro de Excel que n…" at bounding box center [453, 155] width 208 height 17
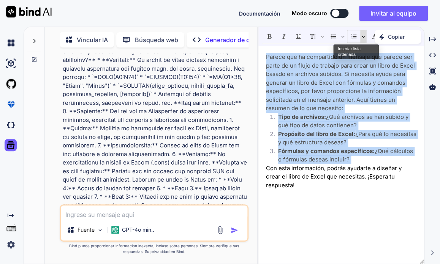
click at [362, 38] on icon "Insertar lista ordenada" at bounding box center [363, 37] width 4 height 4
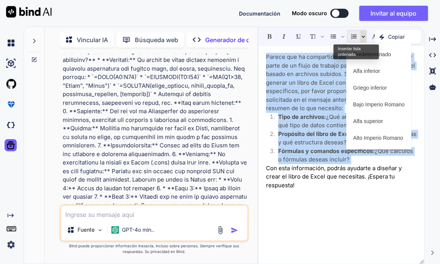
click at [361, 38] on icon "Insertar lista ordenada" at bounding box center [363, 37] width 4 height 4
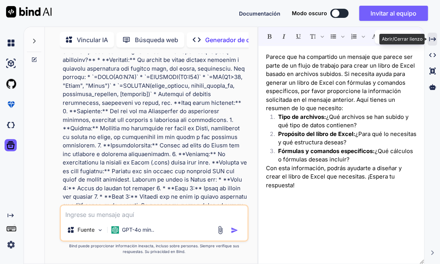
click at [432, 37] on icon "Created with Pixso." at bounding box center [432, 39] width 7 height 7
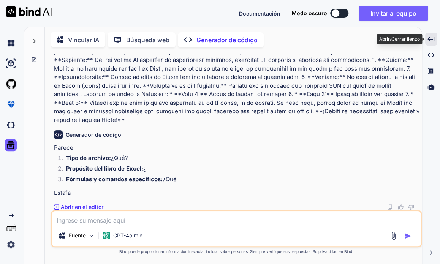
click at [432, 37] on icon "Created with Pixso." at bounding box center [430, 39] width 7 height 7
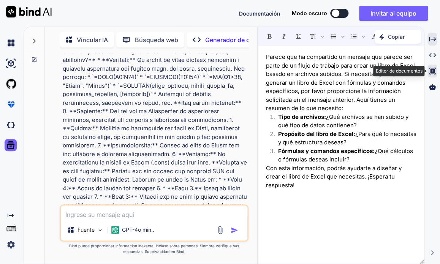
click at [433, 71] on icon at bounding box center [432, 71] width 6 height 7
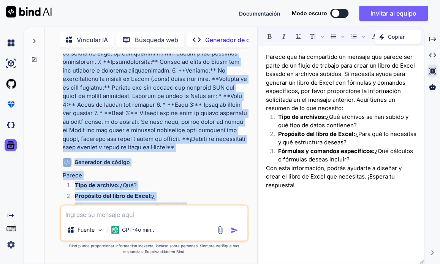
scroll to position [330, 0]
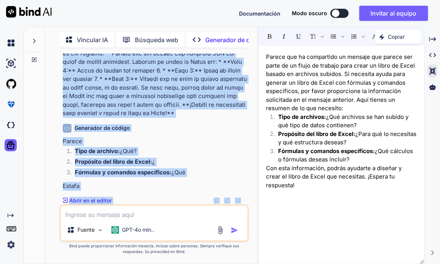
drag, startPoint x: 64, startPoint y: 74, endPoint x: 242, endPoint y: 206, distance: 221.7
click at [243, 210] on div "Tú Generador de código Parece Tipo de archivo: ¿Qué? Propósito del libro de Exc…" at bounding box center [154, 159] width 189 height 210
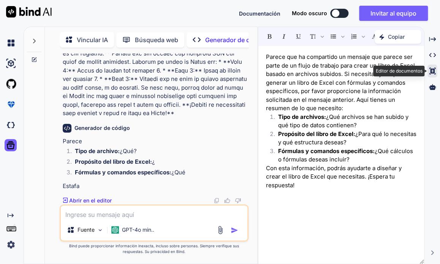
click at [430, 71] on icon at bounding box center [432, 71] width 6 height 7
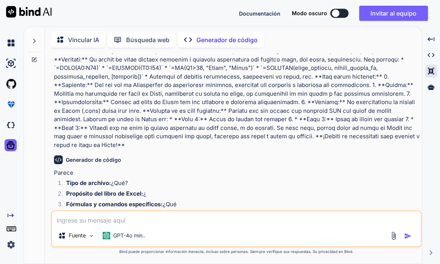
scroll to position [98, 0]
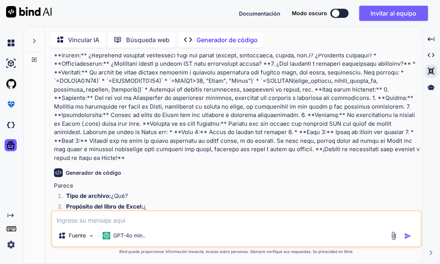
click at [79, 221] on textarea at bounding box center [236, 218] width 368 height 14
type textarea "quiero una hoja de excel con toda la informacion esta"
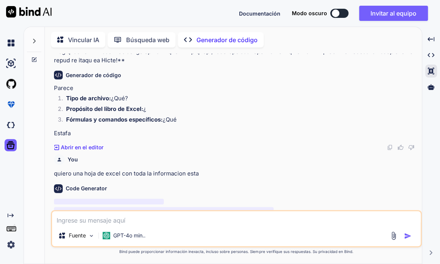
scroll to position [216, 0]
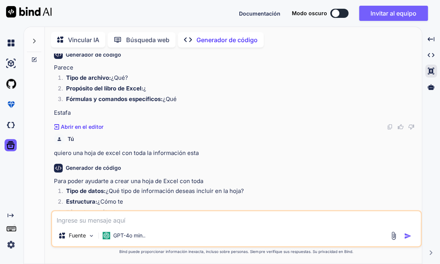
click at [98, 221] on textarea at bounding box center [236, 218] width 368 height 14
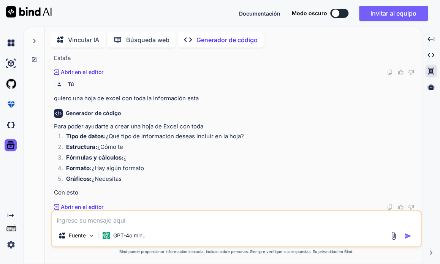
click at [389, 205] on img at bounding box center [390, 207] width 6 height 6
click at [78, 206] on font "Abrir en el editor" at bounding box center [82, 207] width 43 height 6
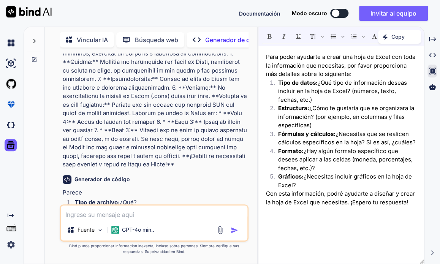
scroll to position [458, 0]
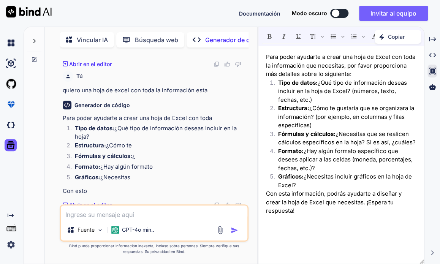
click at [160, 229] on div "Fuente GPT-4o min.." at bounding box center [154, 231] width 186 height 18
paste textarea "Para poder ayudarte a crear una hoja de Excel con toda la información que neces…"
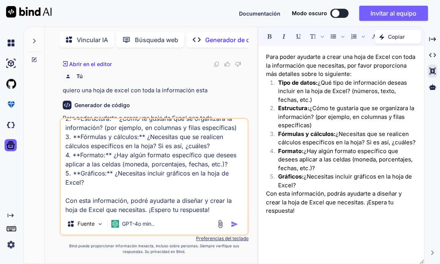
type textarea "Para poder ayudarte a crear una hoja de Excel con toda la información que neces…"
click at [233, 226] on img "button" at bounding box center [235, 224] width 8 height 8
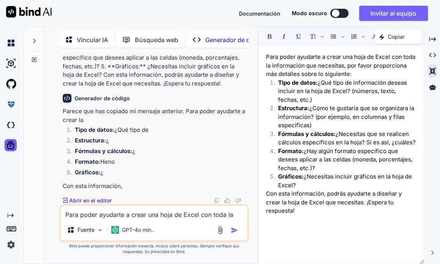
scroll to position [707, 0]
click at [83, 213] on textarea "Para poder ayudarte a crear una hoja de Excel con toda la información que neces…" at bounding box center [154, 212] width 186 height 14
click at [222, 231] on img at bounding box center [220, 230] width 9 height 9
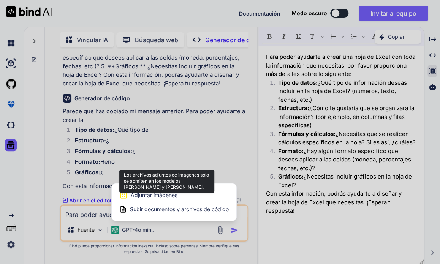
click at [167, 196] on font "Adjuntar imágenes" at bounding box center [154, 195] width 47 height 6
click at [137, 193] on font "Adjuntar imágenes" at bounding box center [154, 195] width 47 height 6
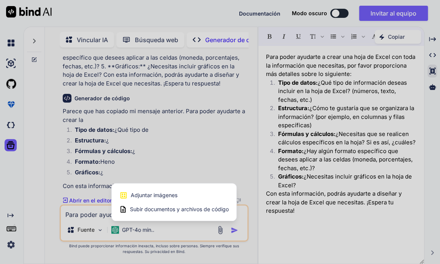
drag, startPoint x: 137, startPoint y: 193, endPoint x: 308, endPoint y: 229, distance: 174.4
click at [308, 229] on div at bounding box center [220, 132] width 440 height 264
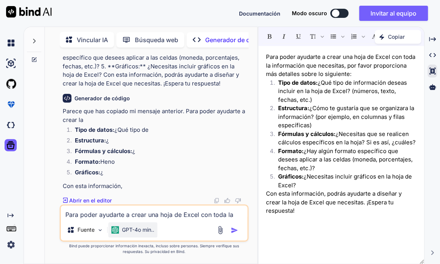
click at [142, 229] on font "GPT-4o min.." at bounding box center [138, 229] width 32 height 6
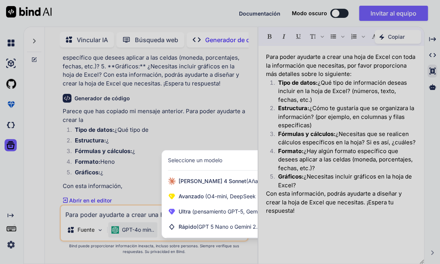
click at [85, 208] on div at bounding box center [220, 132] width 440 height 264
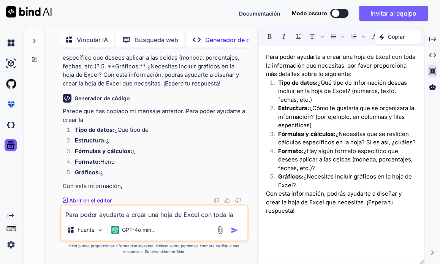
click at [84, 209] on textarea "Para poder ayudarte a crear una hoja de Excel con toda la información que neces…" at bounding box center [154, 212] width 186 height 14
paste textarea
click at [95, 198] on font "Abrir en el editor" at bounding box center [90, 200] width 43 height 6
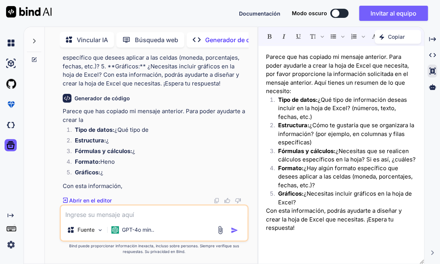
click at [85, 197] on div "Generador de código Parece que has copiado mi mensaje anterior. Para poder ayud…" at bounding box center [155, 146] width 184 height 117
click at [216, 201] on img at bounding box center [216, 200] width 6 height 6
drag, startPoint x: 94, startPoint y: 200, endPoint x: 92, endPoint y: 214, distance: 14.2
click at [92, 214] on textarea at bounding box center [154, 212] width 186 height 14
paste textarea "Parece que has copiado mi mensaje anterior. Para poder ayudarte a crear la hoja…"
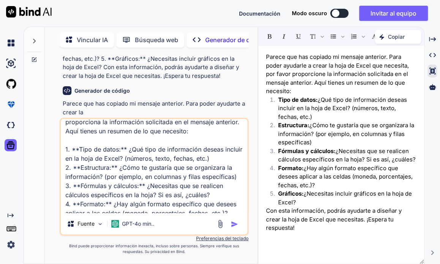
scroll to position [38, 0]
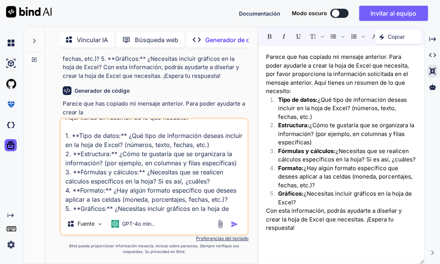
click at [227, 135] on textarea "Parece que has copiado mi mensaje anterior. Para poder ayudarte a crear la hoja…" at bounding box center [154, 166] width 186 height 94
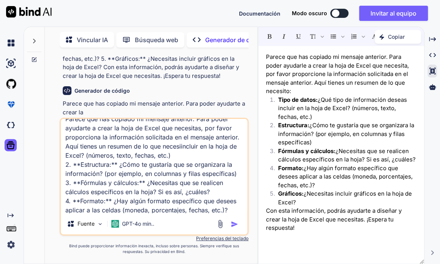
scroll to position [0, 0]
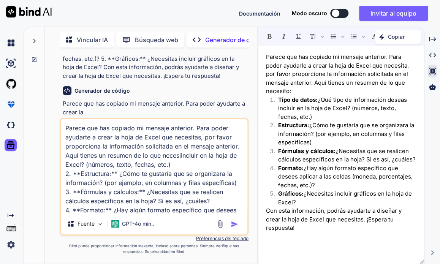
click at [232, 137] on textarea "Parece que has copiado mi mensaje anterior. Para poder ayudarte a crear la hoja…" at bounding box center [154, 166] width 186 height 94
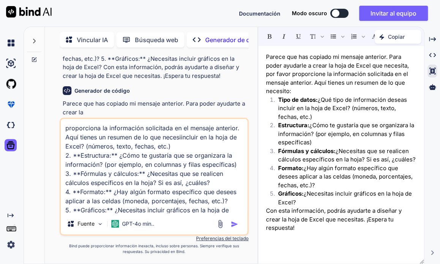
click at [238, 127] on textarea "proporciona la información solicitada en el mensaje anterior. Aquí tienes un re…" at bounding box center [154, 166] width 186 height 94
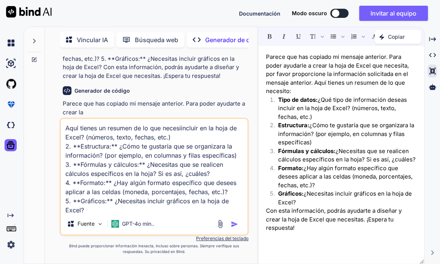
click at [172, 136] on textarea "Aquí tienes un resumen de lo que necesiincluir en la hoja de Excel? (números, t…" at bounding box center [154, 166] width 186 height 94
click at [130, 137] on textarea "Aquí tienes un resumen de lo que necesiincluir en la hoja de Excel? (números, t…" at bounding box center [154, 166] width 186 height 94
click at [126, 137] on textarea "Aquí tienes un resumen de lo que necesiincluir en la hoja de Excel? , fechas, 2…" at bounding box center [154, 166] width 186 height 94
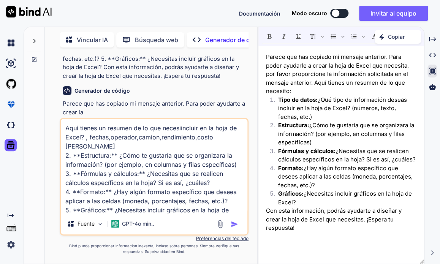
click at [145, 155] on textarea "Aquí tienes un resumen de lo que necesiincluir en la hoja de Excel? , fechas,op…" at bounding box center [154, 166] width 186 height 94
click at [142, 155] on textarea "Aquí tienes un resumen de lo que necesiincluir en la hoja de Excel? , fechas,op…" at bounding box center [154, 166] width 186 height 94
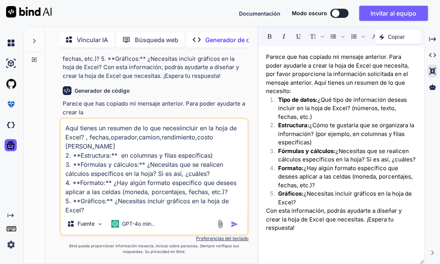
click at [236, 174] on textarea "Aquí tienes un resumen de lo que necesiincluir en la hoja de Excel? , fechas,op…" at bounding box center [154, 166] width 186 height 94
click at [145, 191] on textarea "Aquí tienes un resumen de lo que necesiincluir en la hoja de Excel? , fechas,op…" at bounding box center [154, 166] width 186 height 94
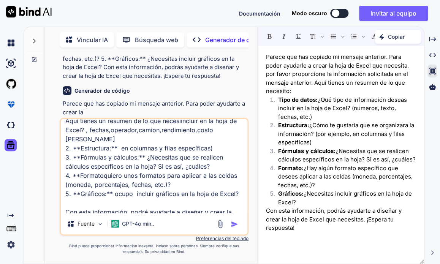
scroll to position [11, 0]
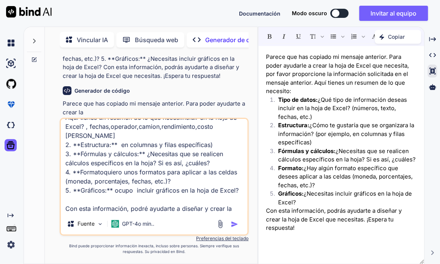
click at [210, 207] on textarea "Aquí tienes un resumen de lo que necesiincluir en la hoja de Excel? , fechas,op…" at bounding box center [154, 166] width 186 height 94
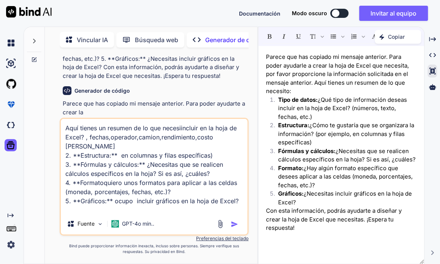
scroll to position [0, 0]
type textarea "Aquí tienes un resumen de lo que necesiincluir en la hoja de Excel? , fechas,op…"
click at [236, 224] on img "button" at bounding box center [235, 224] width 8 height 8
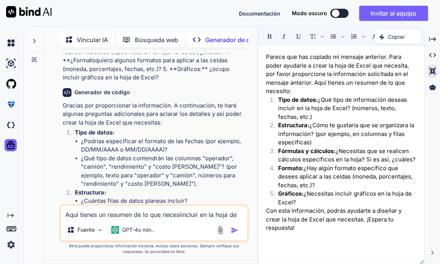
scroll to position [915, 0]
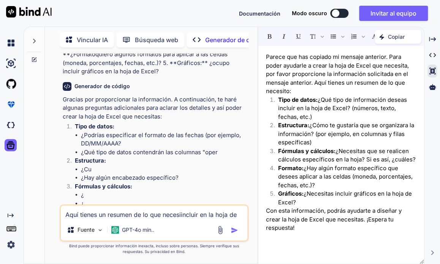
click at [73, 213] on textarea "Aquí tienes un resumen de lo que necesiincluir en la hoja de Excel? , fechas,op…" at bounding box center [154, 212] width 186 height 14
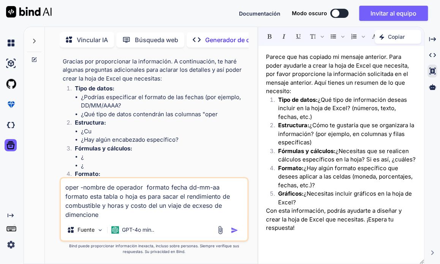
type textarea "oper -nombre de operador formato fecha dd-mm-aa formato esta tabla o hoja es pa…"
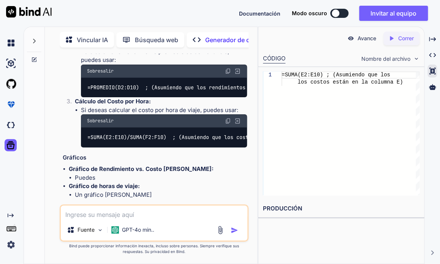
scroll to position [1648, 0]
